Goal: Task Accomplishment & Management: Use online tool/utility

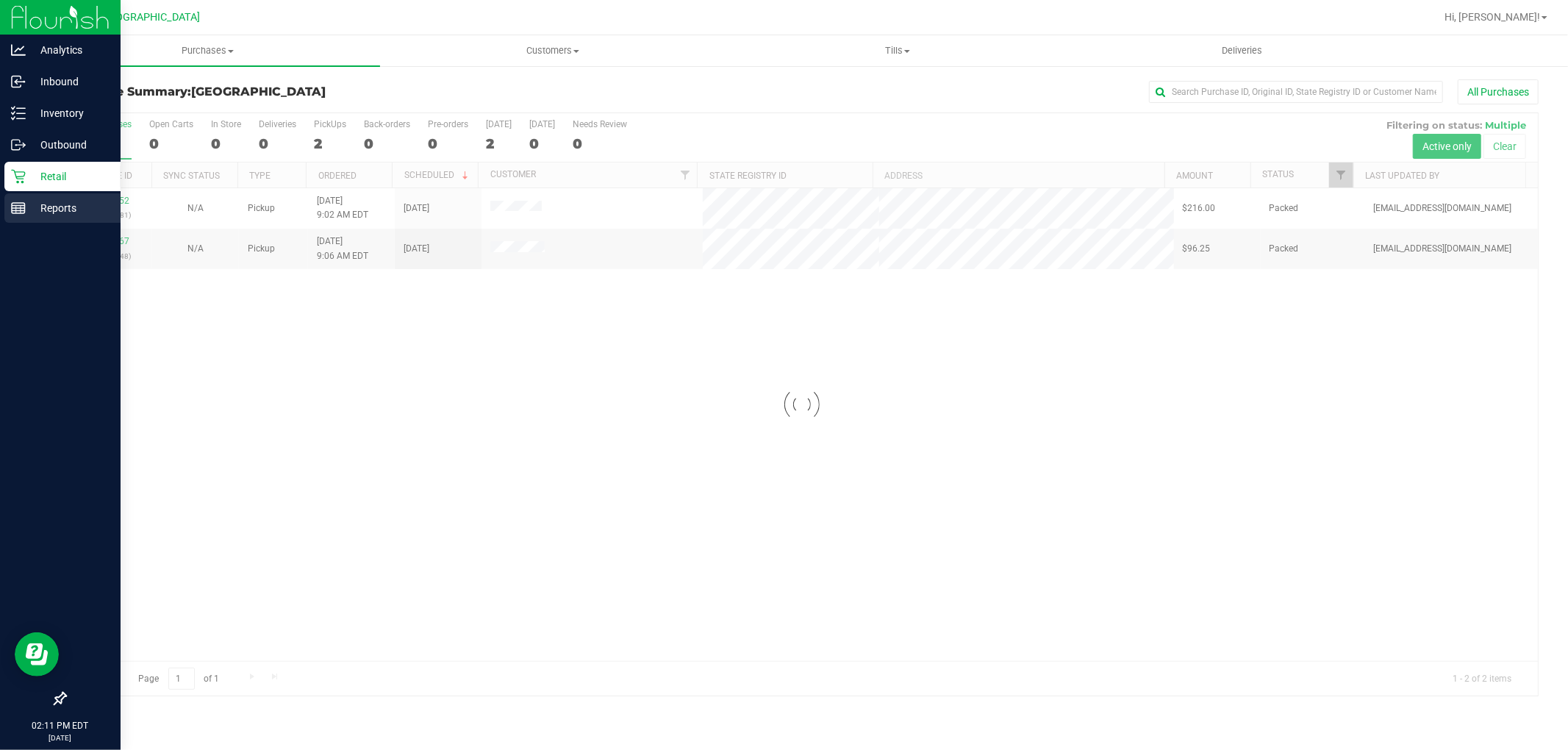
click at [33, 214] on p "Reports" at bounding box center [69, 208] width 88 height 17
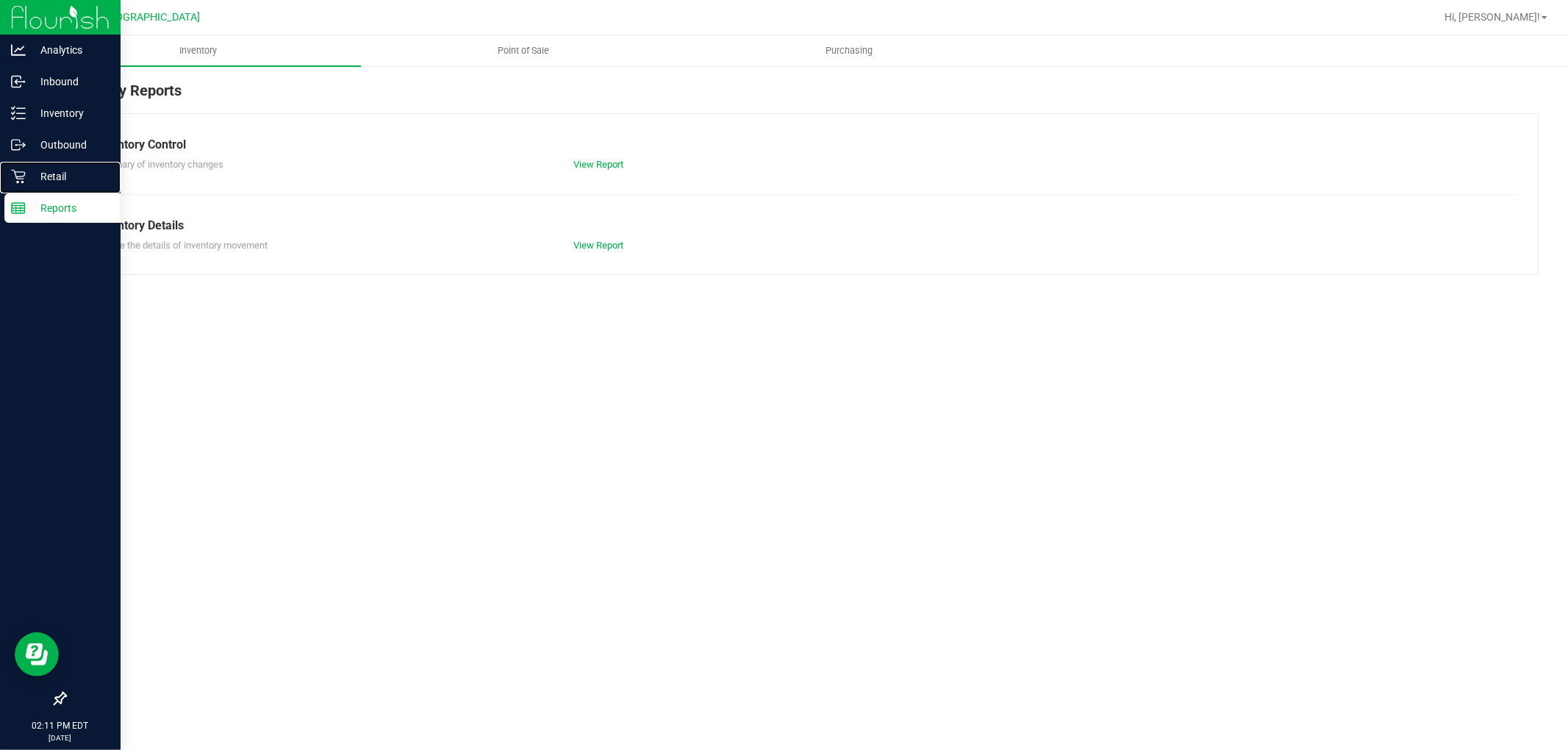
click at [46, 184] on p "Retail" at bounding box center [69, 176] width 88 height 17
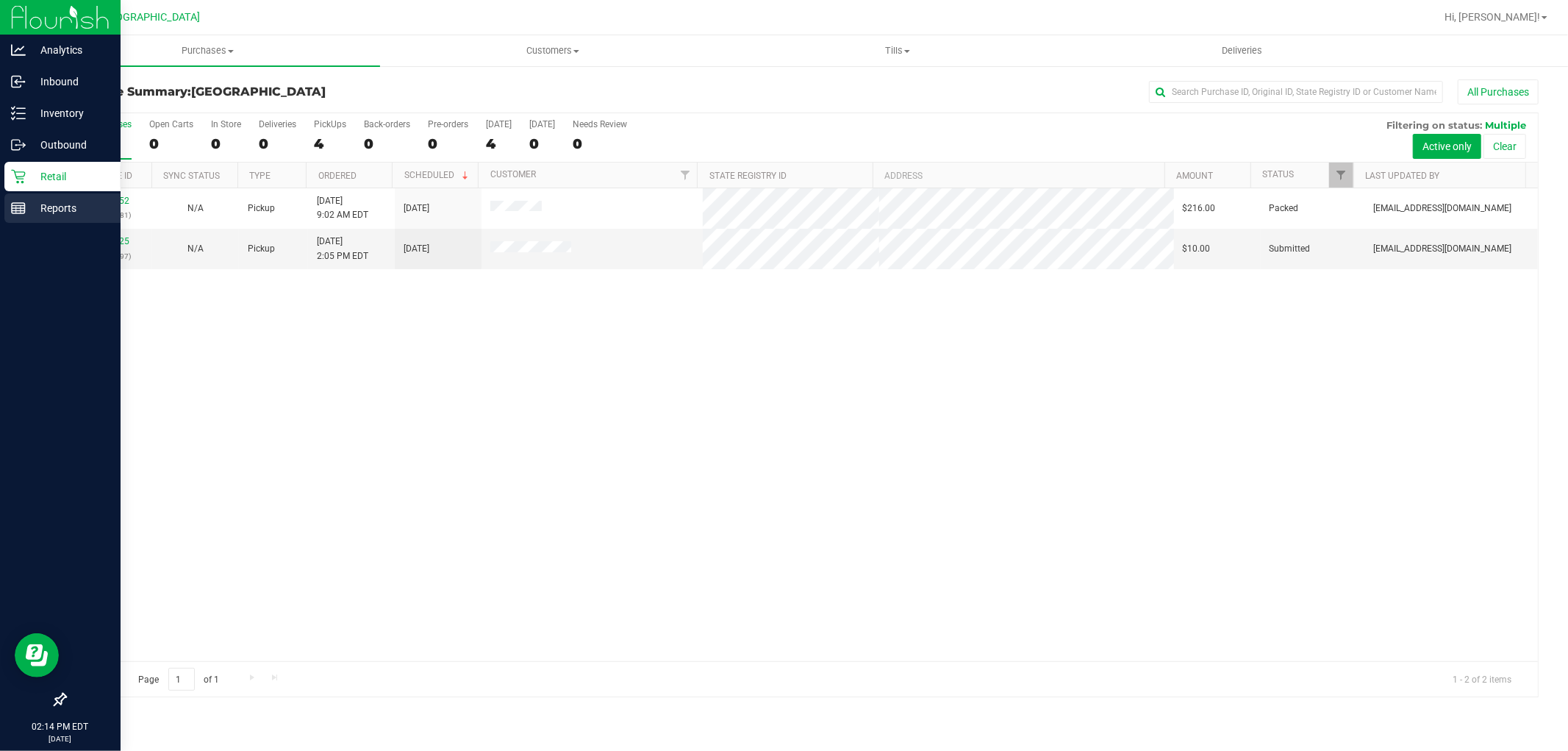
click at [33, 214] on div "Analytics Inbound Inventory Outbound Retail Reports 02:14 PM EDT [DATE] 09/23 […" at bounding box center [784, 376] width 1568 height 751
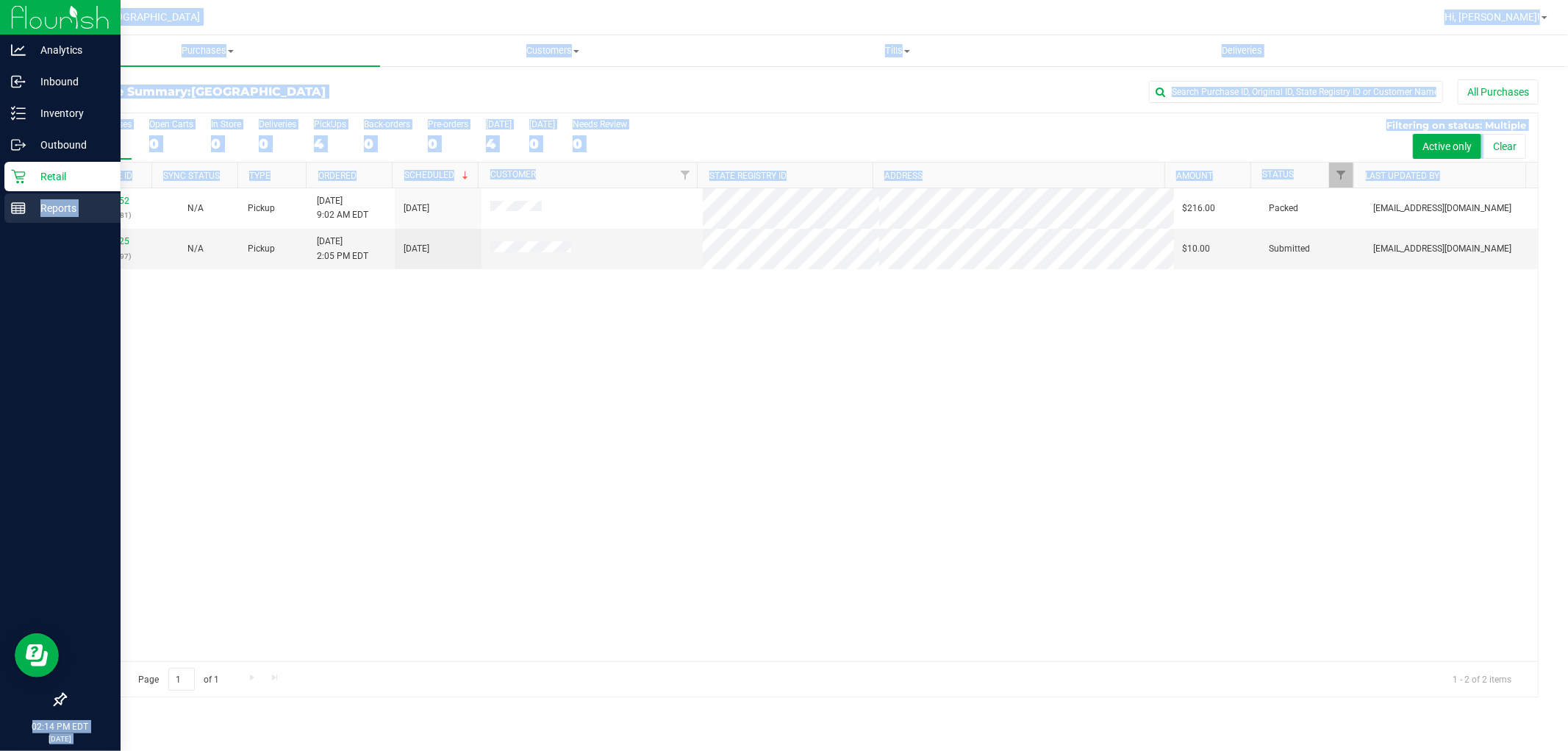
click at [33, 214] on p "Reports" at bounding box center [69, 208] width 88 height 17
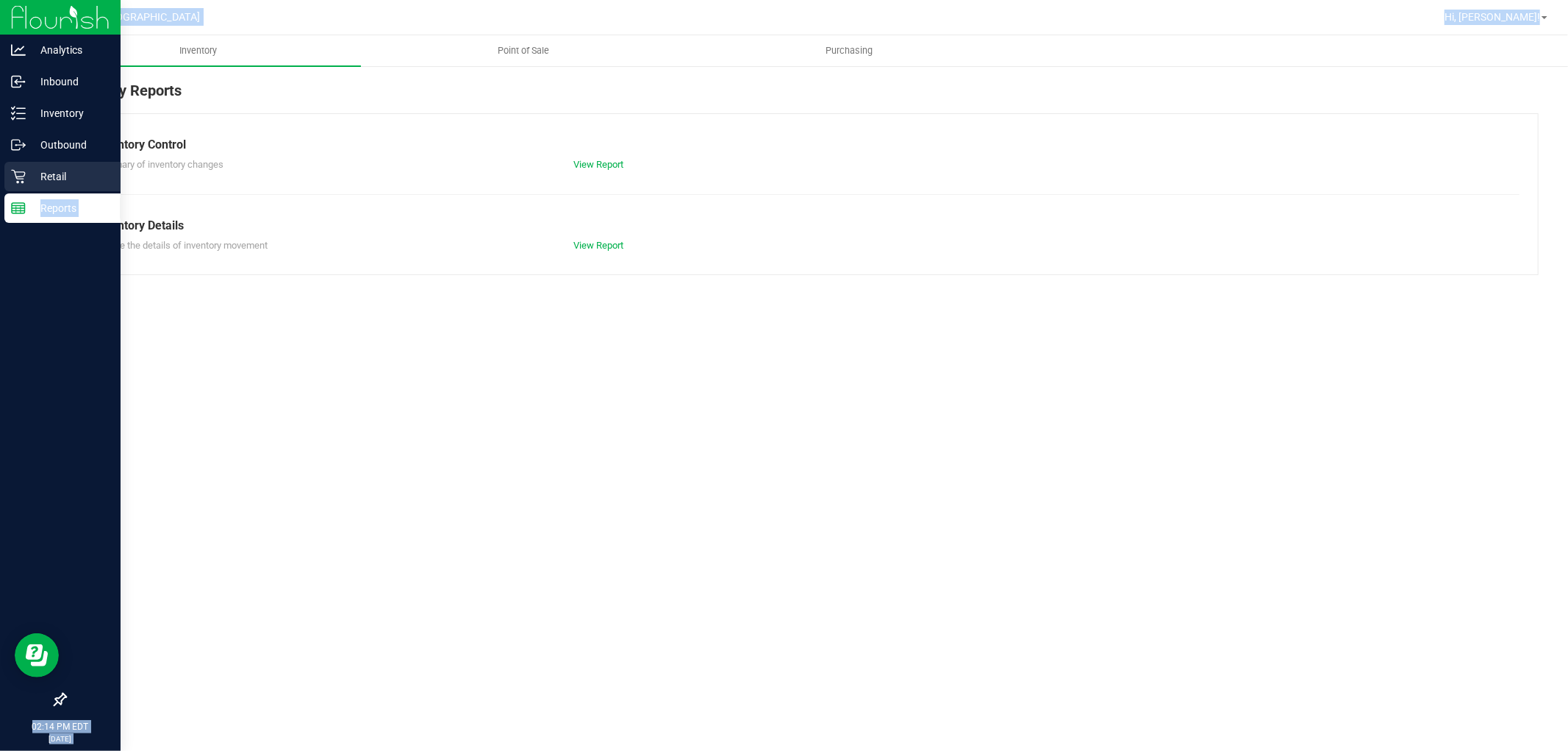
click at [46, 187] on div "Retail" at bounding box center [63, 176] width 116 height 29
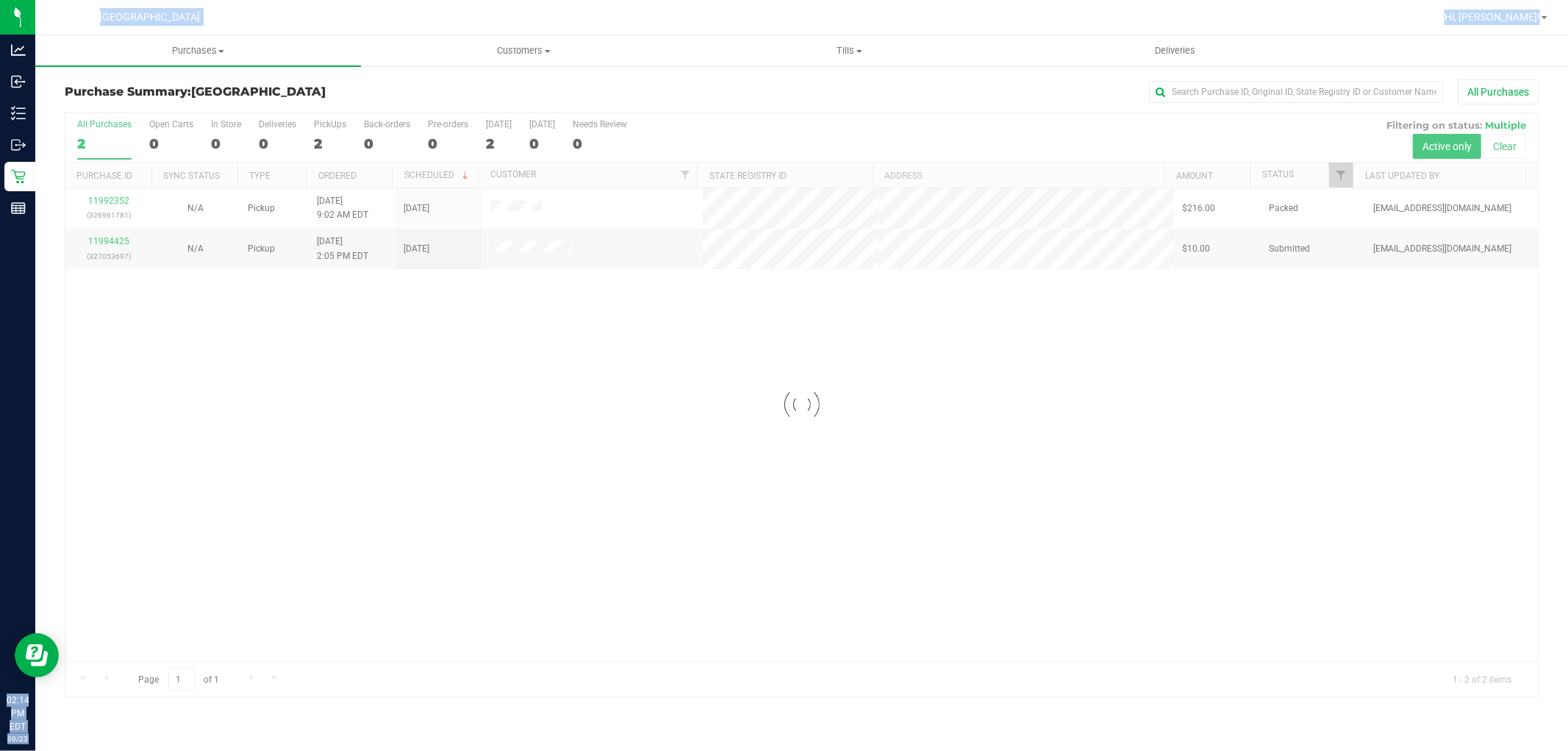
click at [830, 349] on div at bounding box center [801, 405] width 1473 height 583
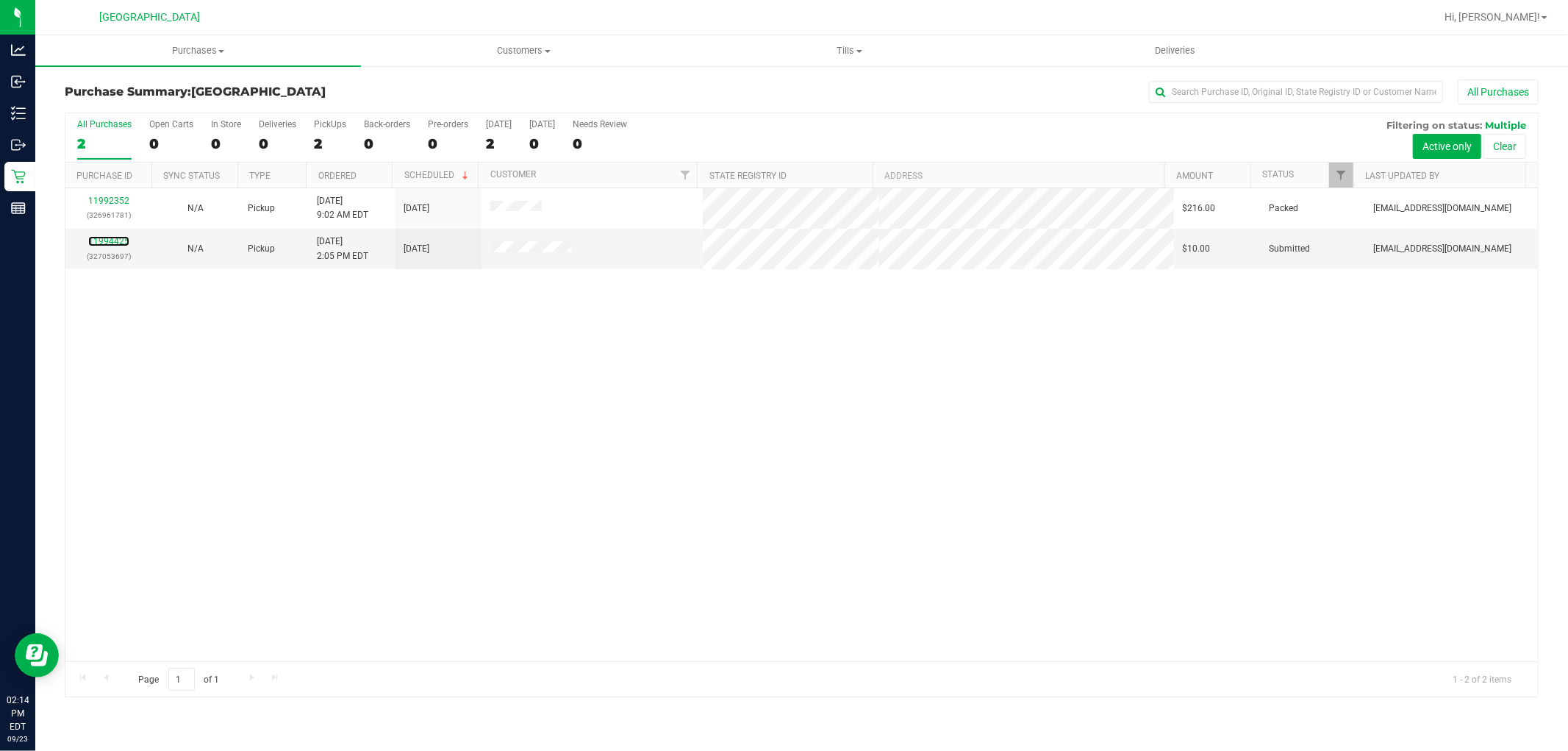
click at [110, 241] on link "11994425" at bounding box center [109, 241] width 41 height 10
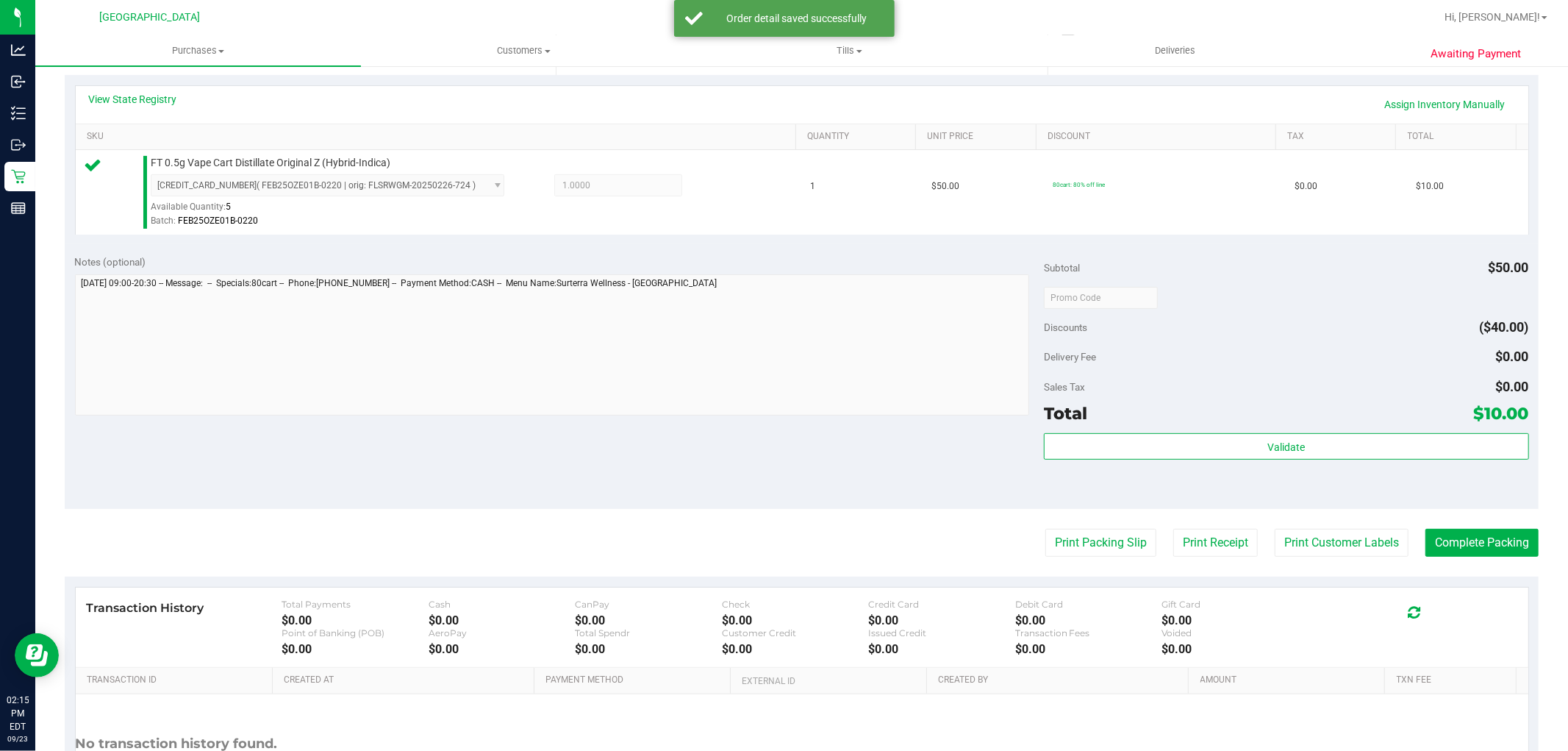
scroll to position [326, 0]
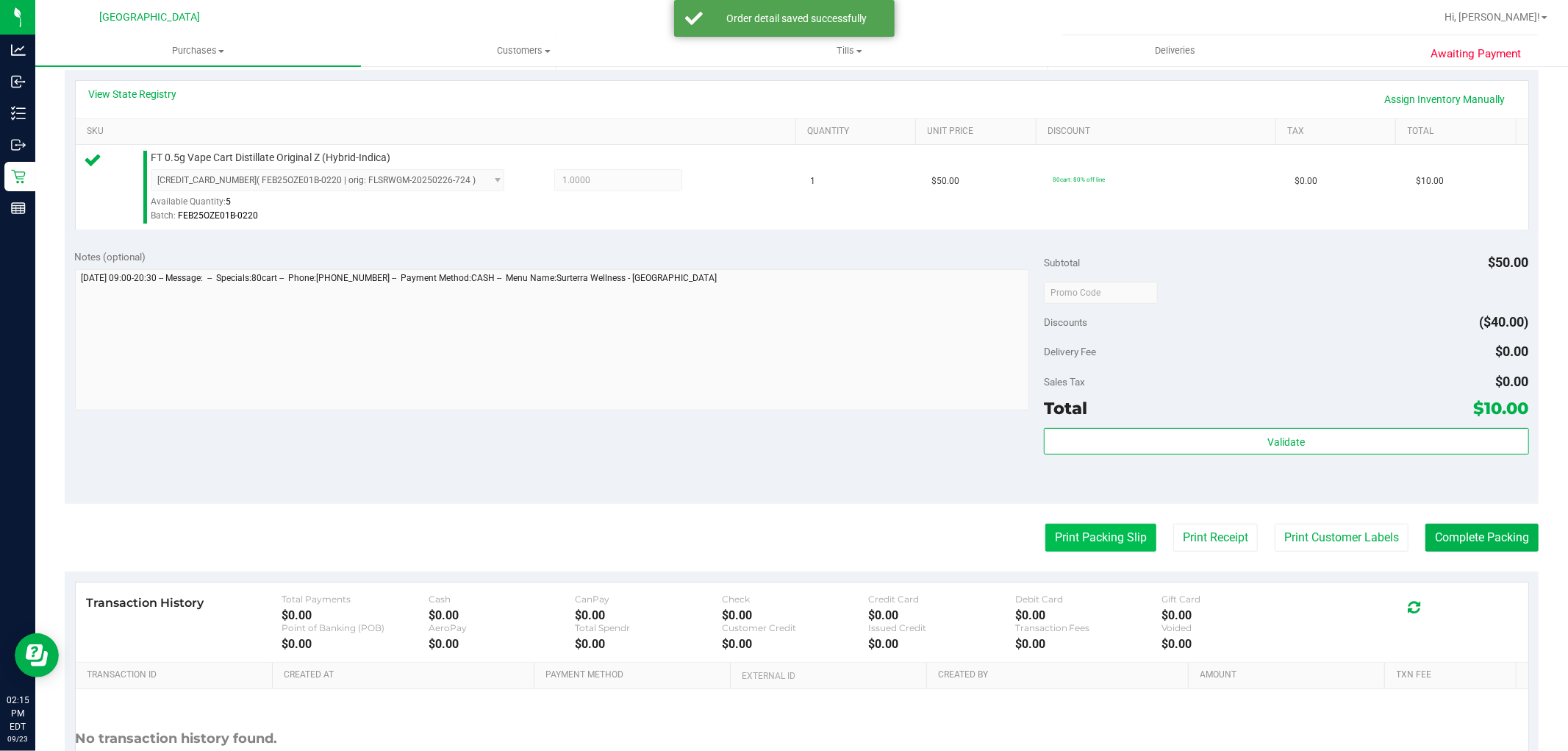
click at [1089, 535] on button "Print Packing Slip" at bounding box center [1101, 537] width 111 height 28
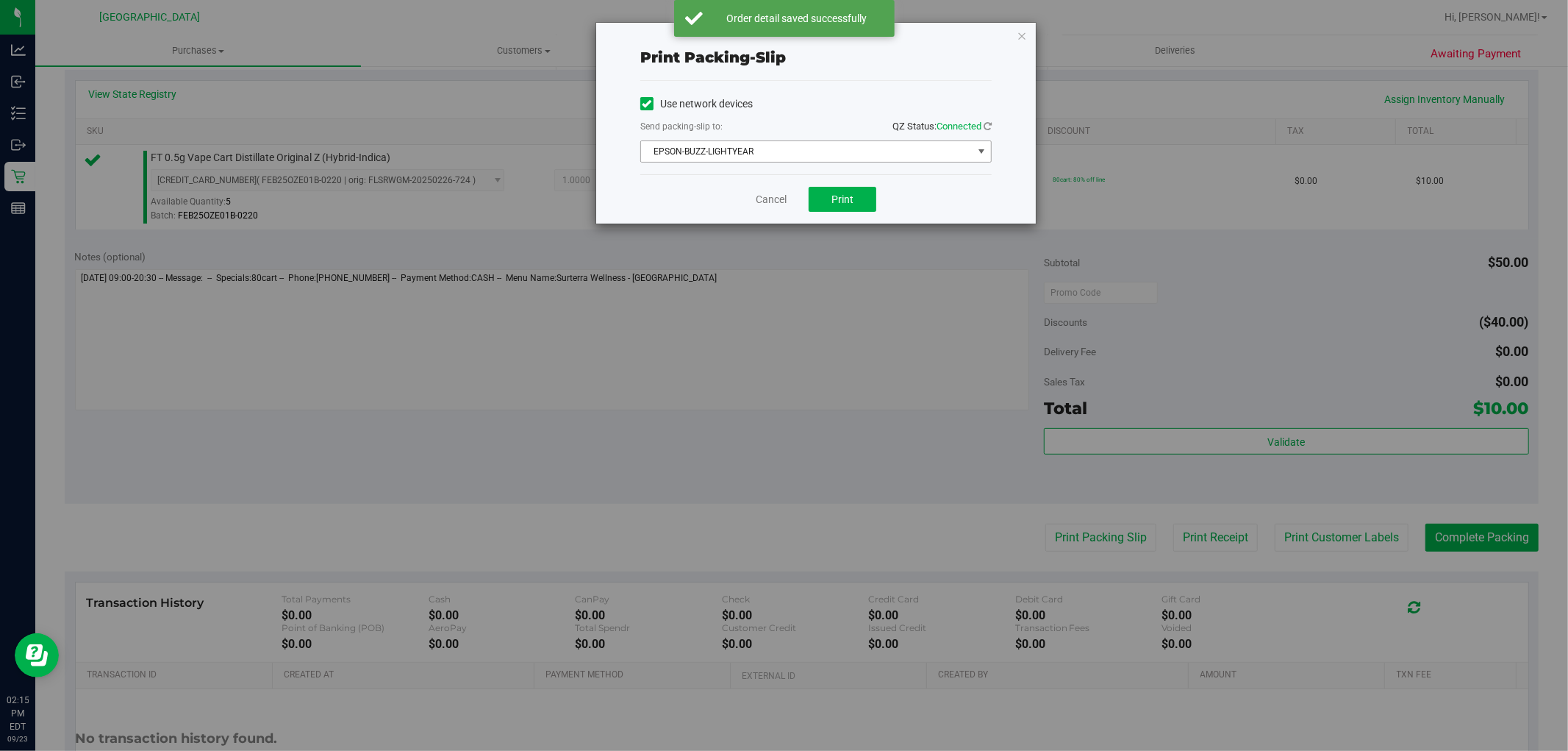
click at [861, 144] on span "EPSON-BUZZ-LIGHTYEAR" at bounding box center [807, 152] width 332 height 21
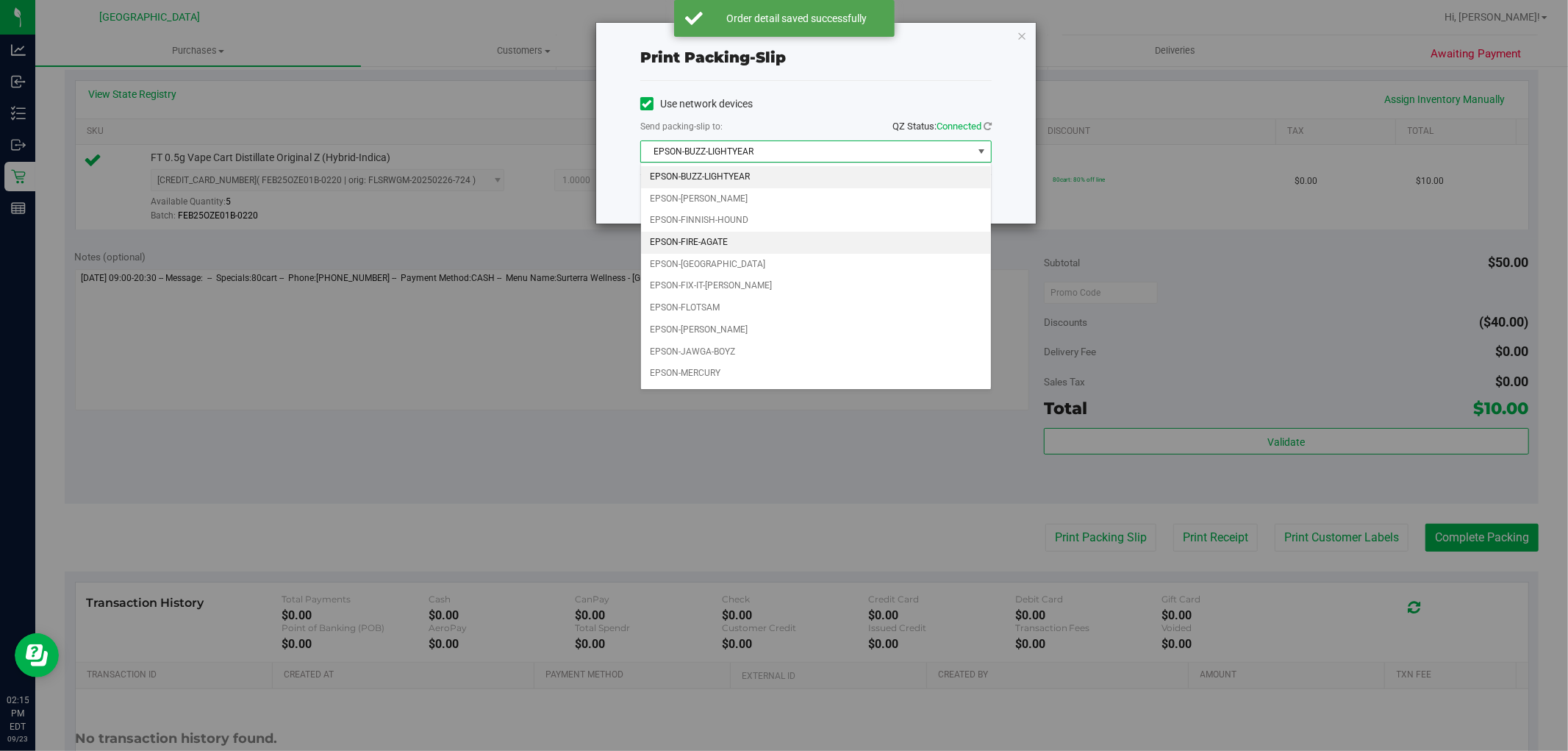
click at [822, 252] on li "EPSON-FIRE-AGATE" at bounding box center [816, 243] width 350 height 22
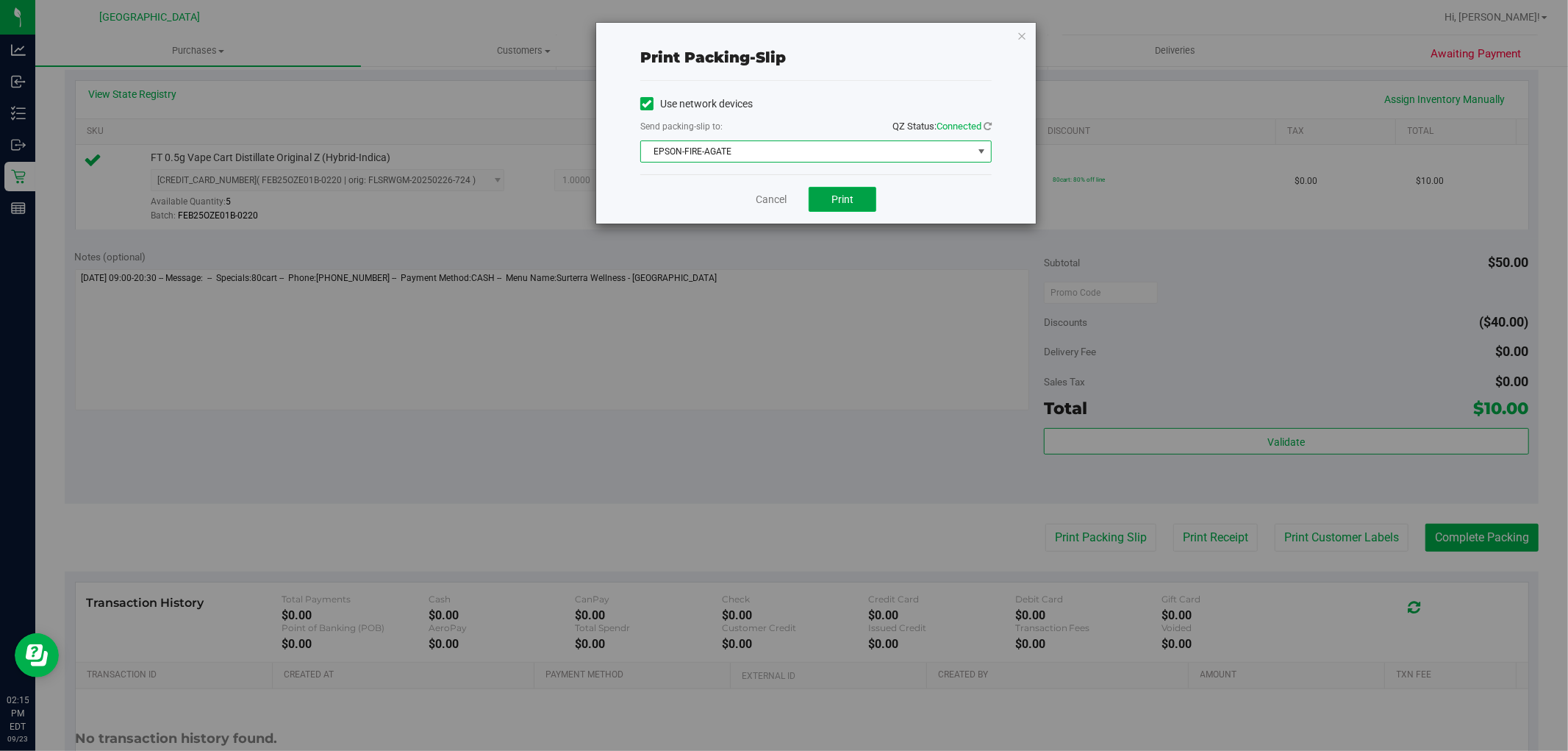
click at [855, 210] on button "Print" at bounding box center [842, 198] width 67 height 25
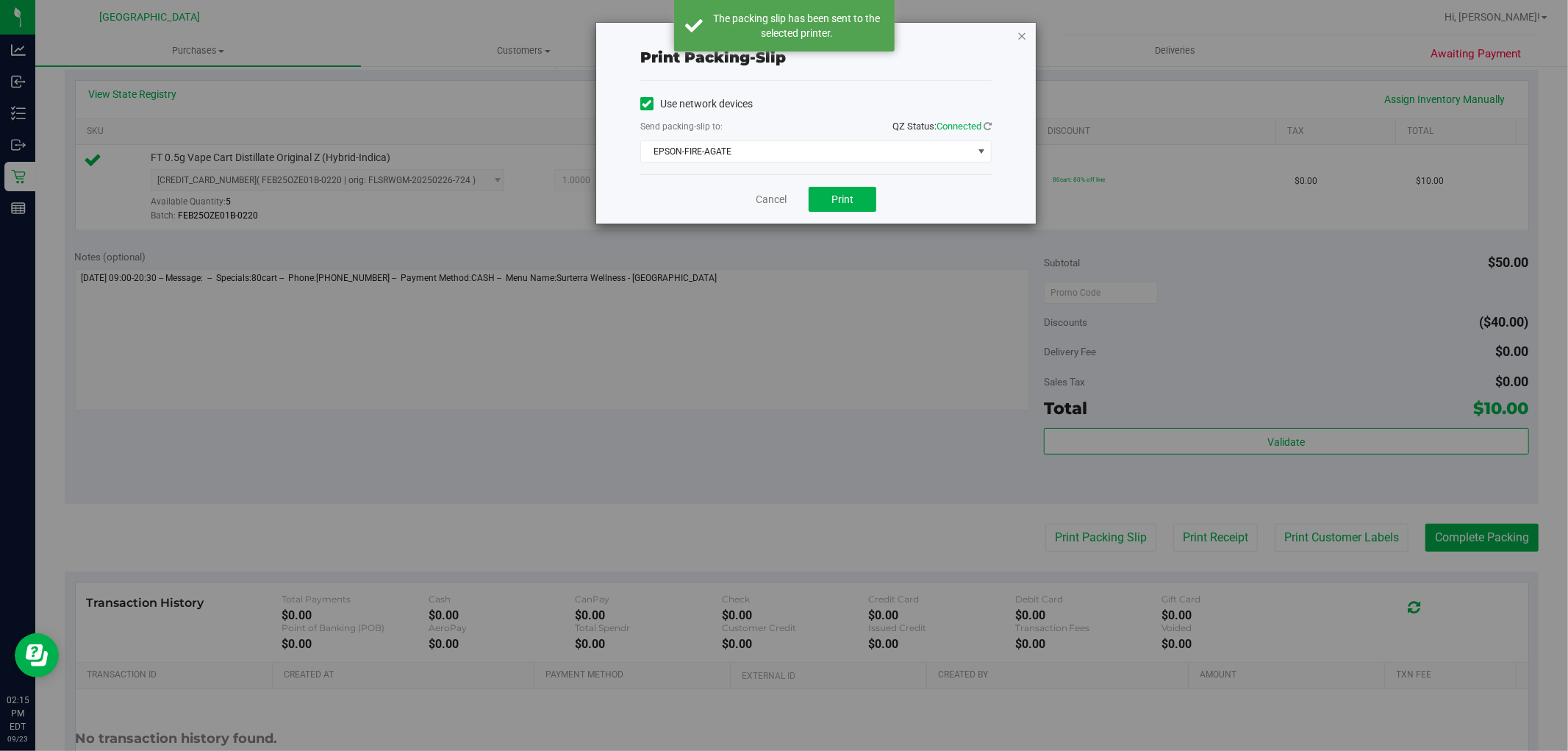
click at [1020, 40] on icon "button" at bounding box center [1022, 35] width 10 height 17
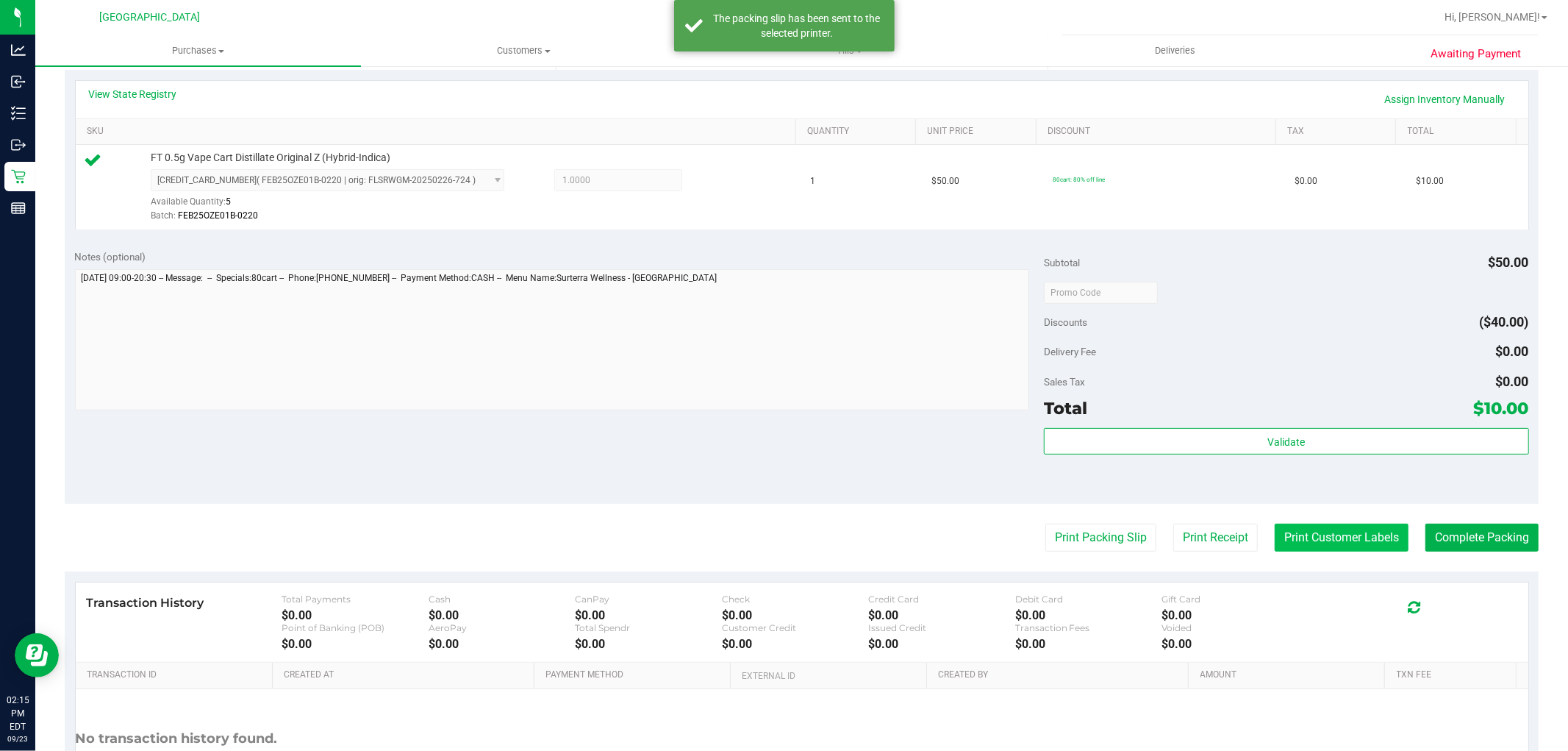
click at [1303, 533] on button "Print Customer Labels" at bounding box center [1342, 537] width 134 height 28
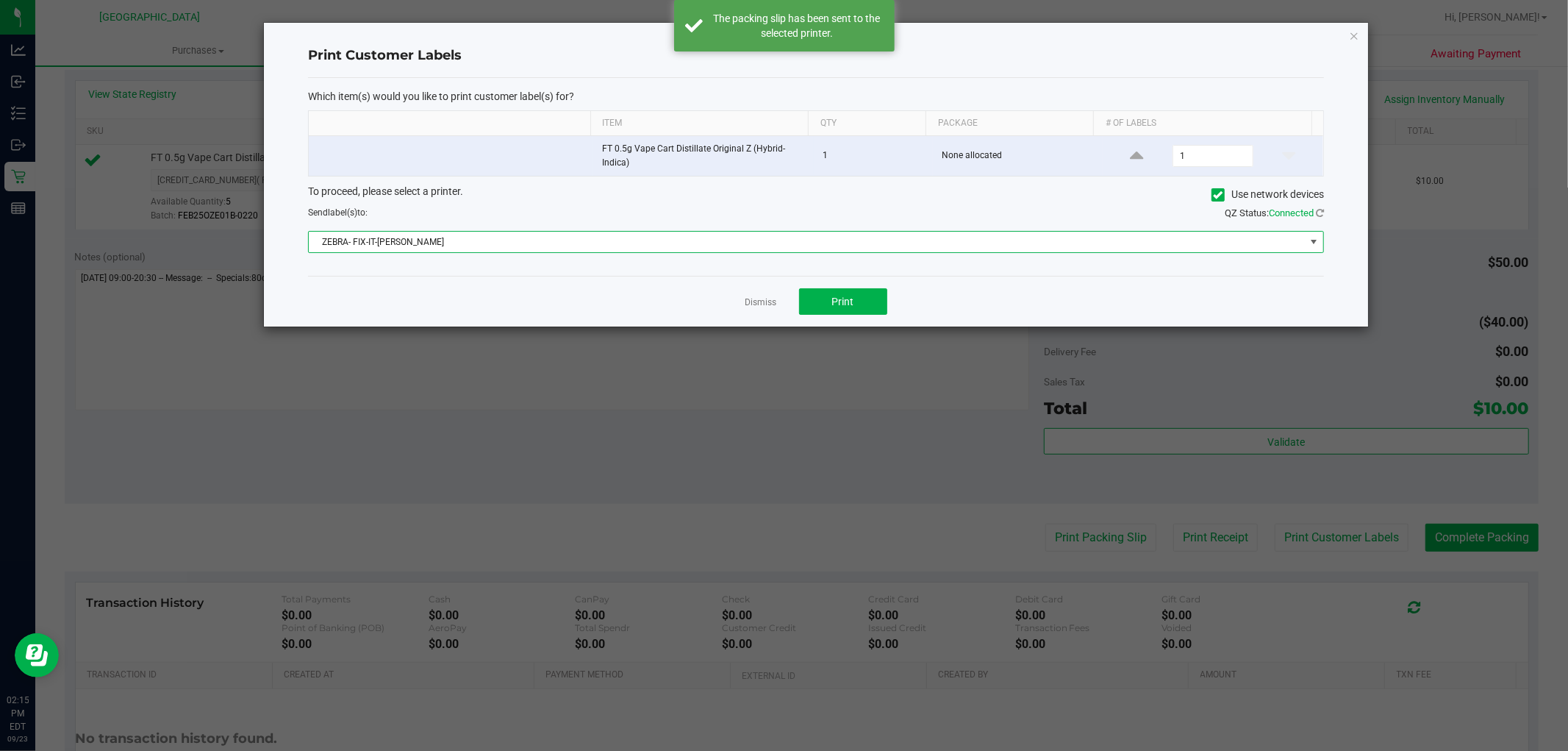
click at [818, 241] on span "ZEBRA- FIX-IT-[PERSON_NAME]" at bounding box center [807, 242] width 996 height 21
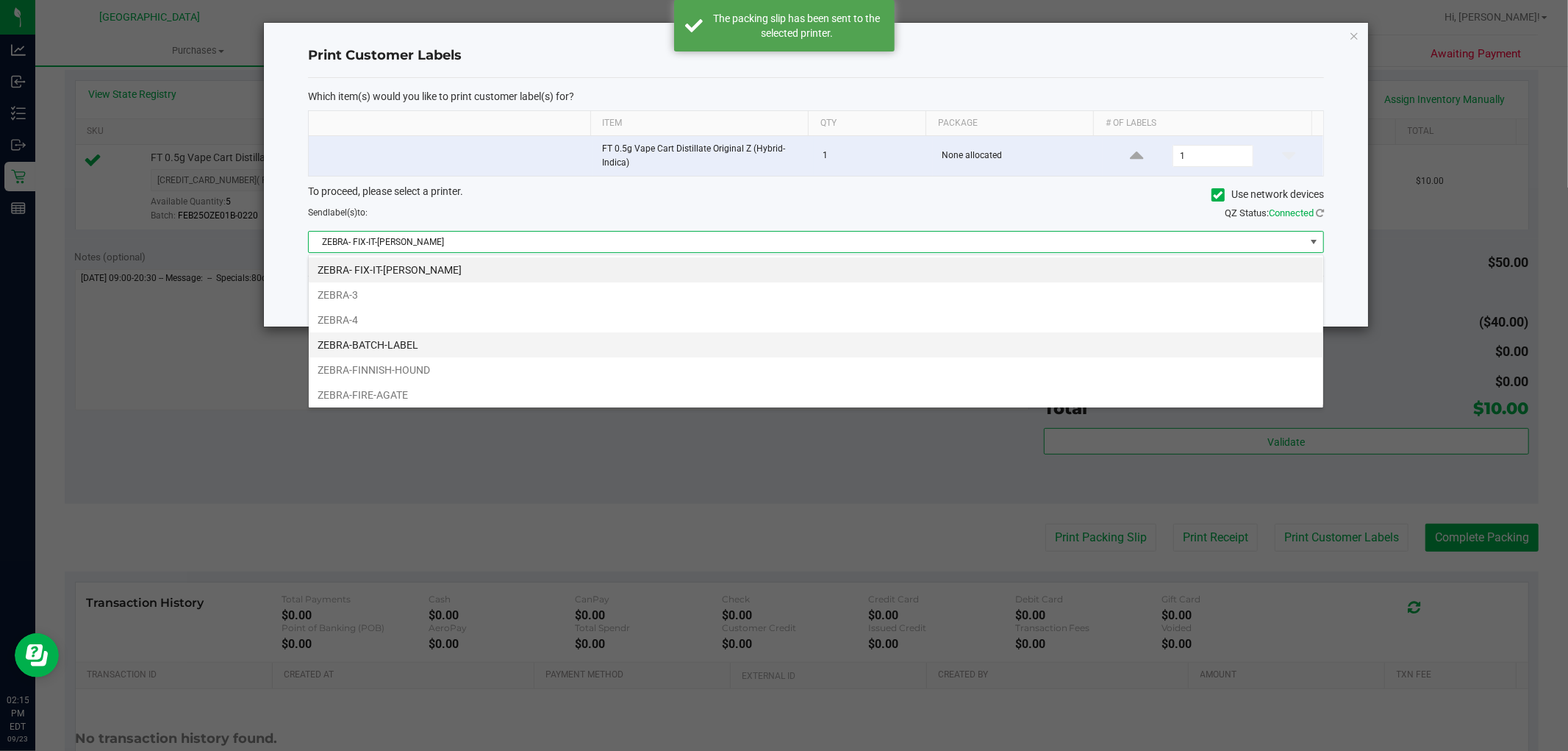
scroll to position [22, 1016]
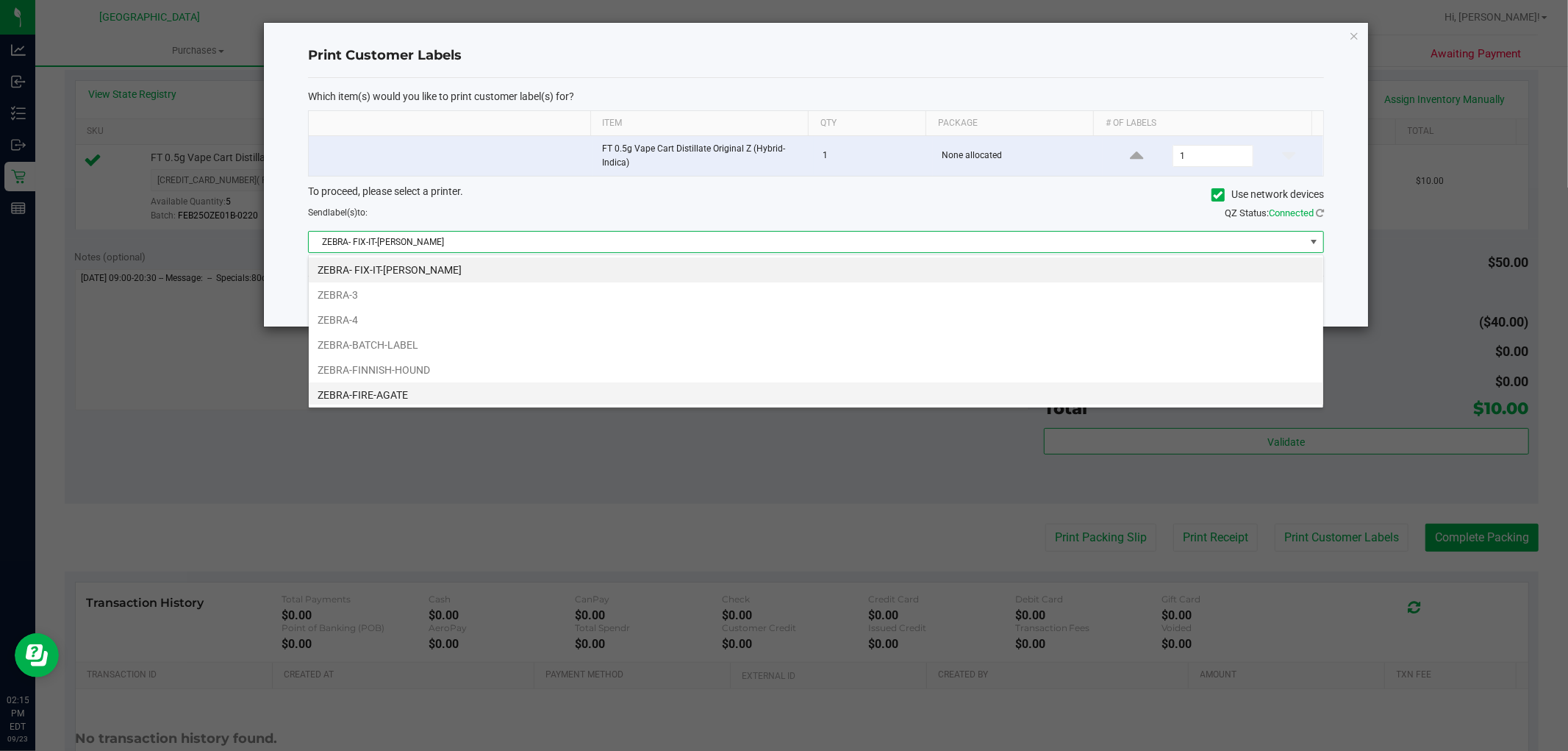
click at [749, 388] on li "ZEBRA-FIRE-AGATE" at bounding box center [816, 395] width 1015 height 25
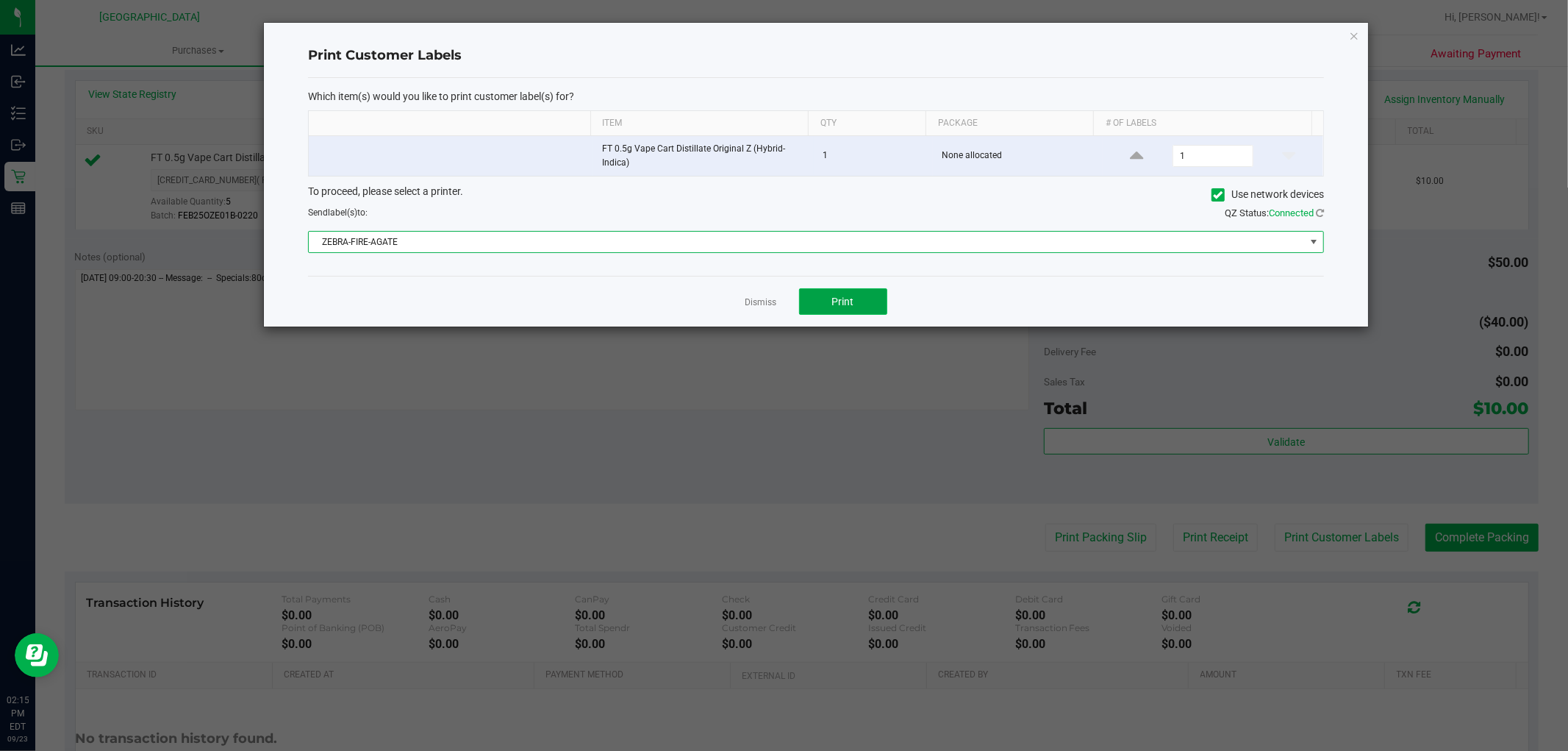
click at [846, 296] on span "Print" at bounding box center [843, 301] width 22 height 12
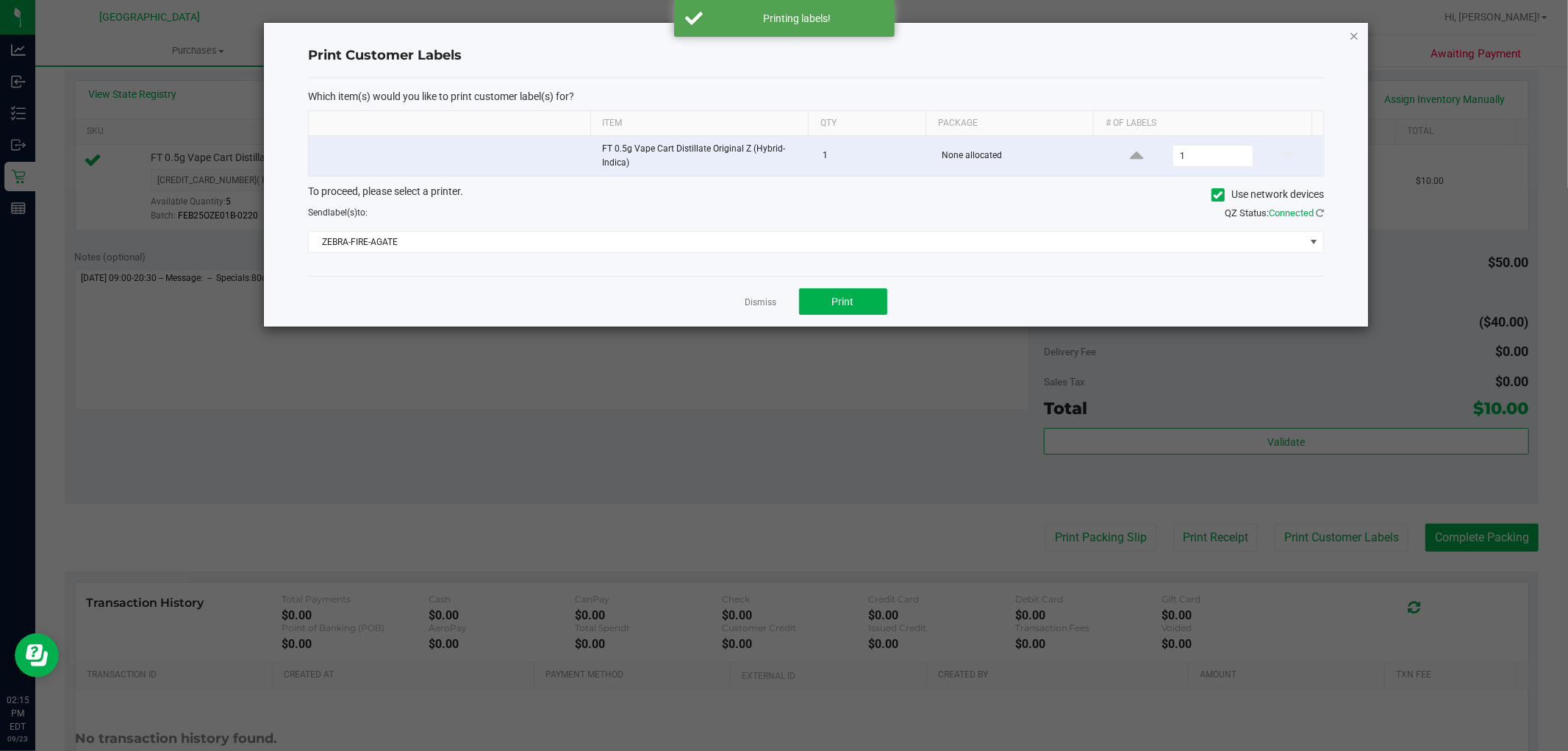
click at [1356, 37] on icon "button" at bounding box center [1354, 35] width 10 height 17
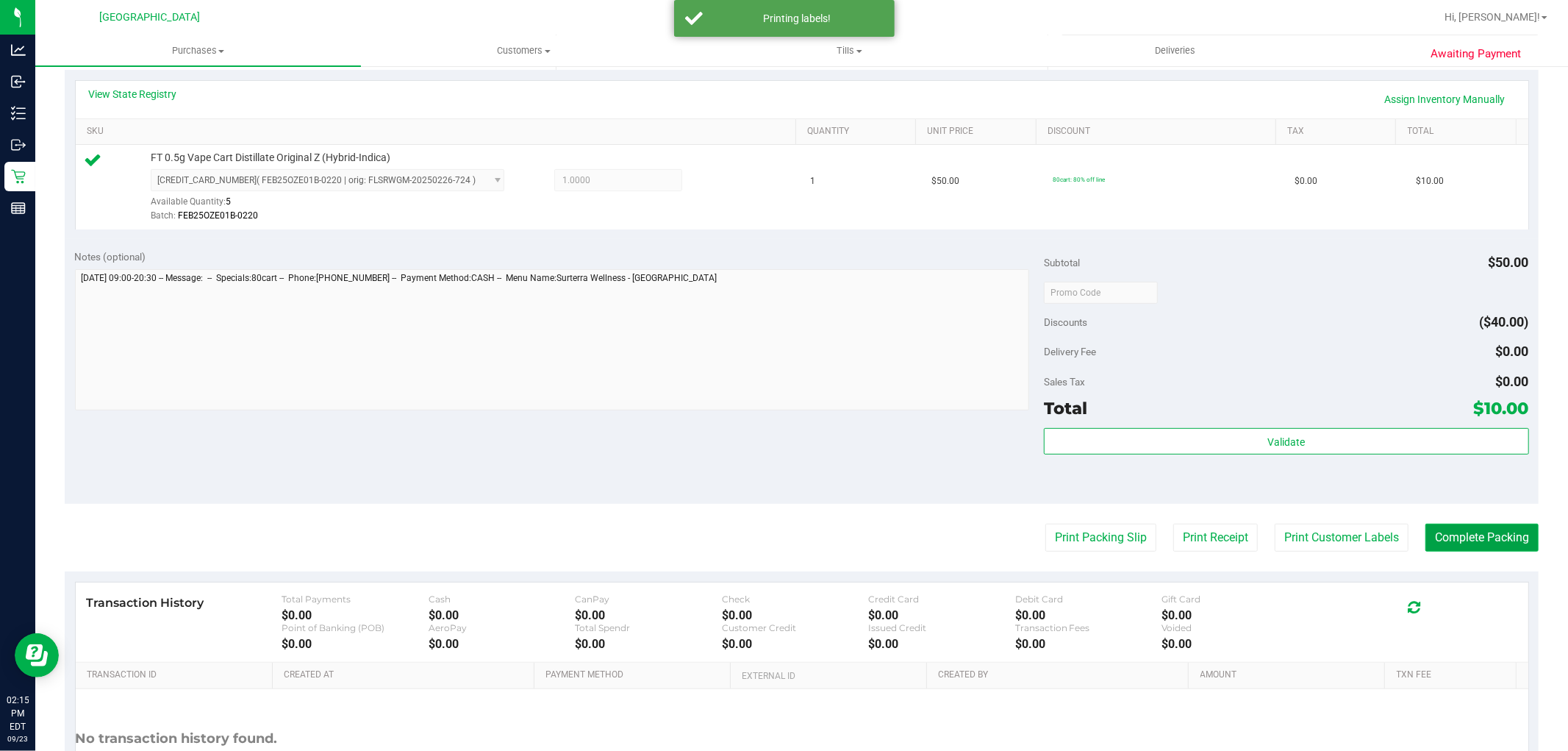
click at [1500, 544] on button "Complete Packing" at bounding box center [1482, 537] width 114 height 28
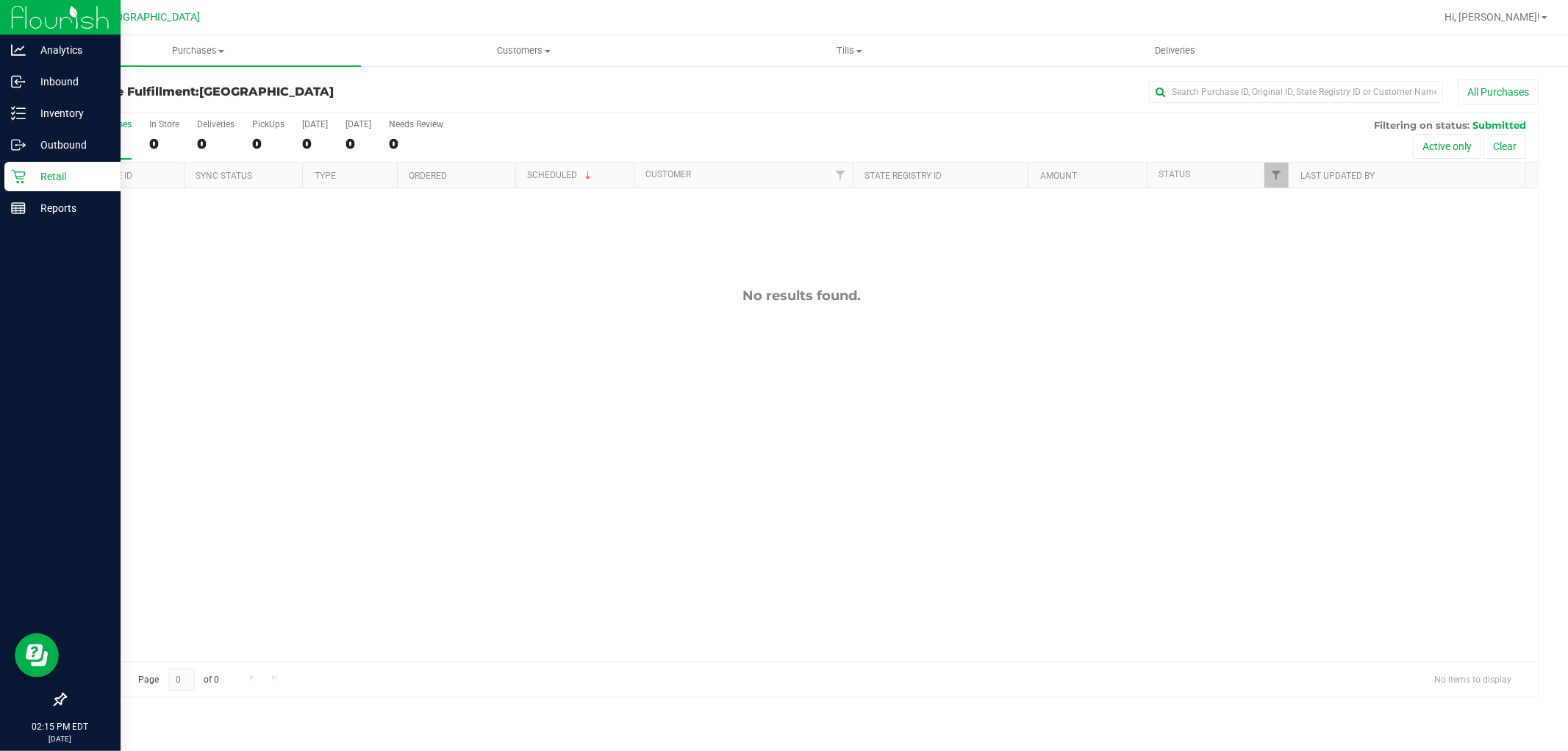
click at [42, 179] on p "Retail" at bounding box center [69, 176] width 88 height 17
